Goal: Transaction & Acquisition: Purchase product/service

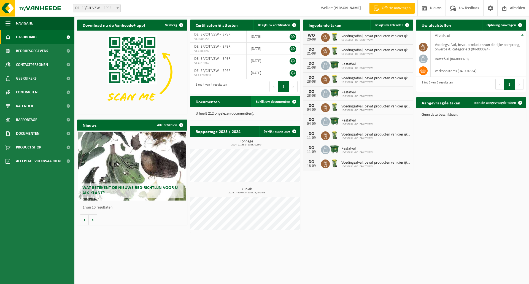
click at [288, 101] on span "Bekijk uw documenten" at bounding box center [273, 102] width 34 height 4
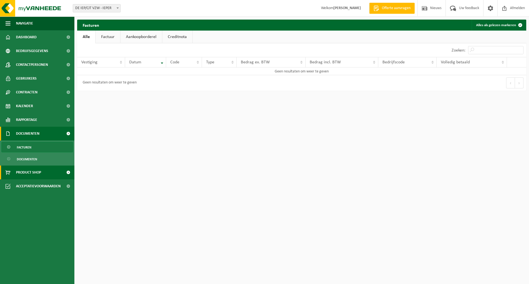
click at [29, 172] on span "Product Shop" at bounding box center [28, 173] width 25 height 14
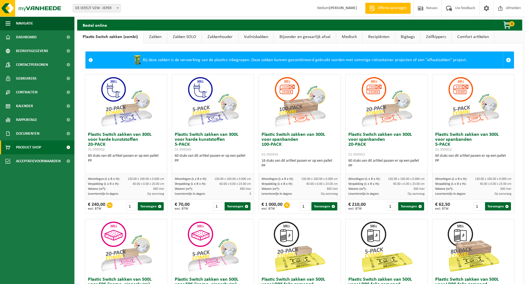
click at [157, 38] on link "Zakken" at bounding box center [155, 37] width 23 height 13
